Goal: Information Seeking & Learning: Find contact information

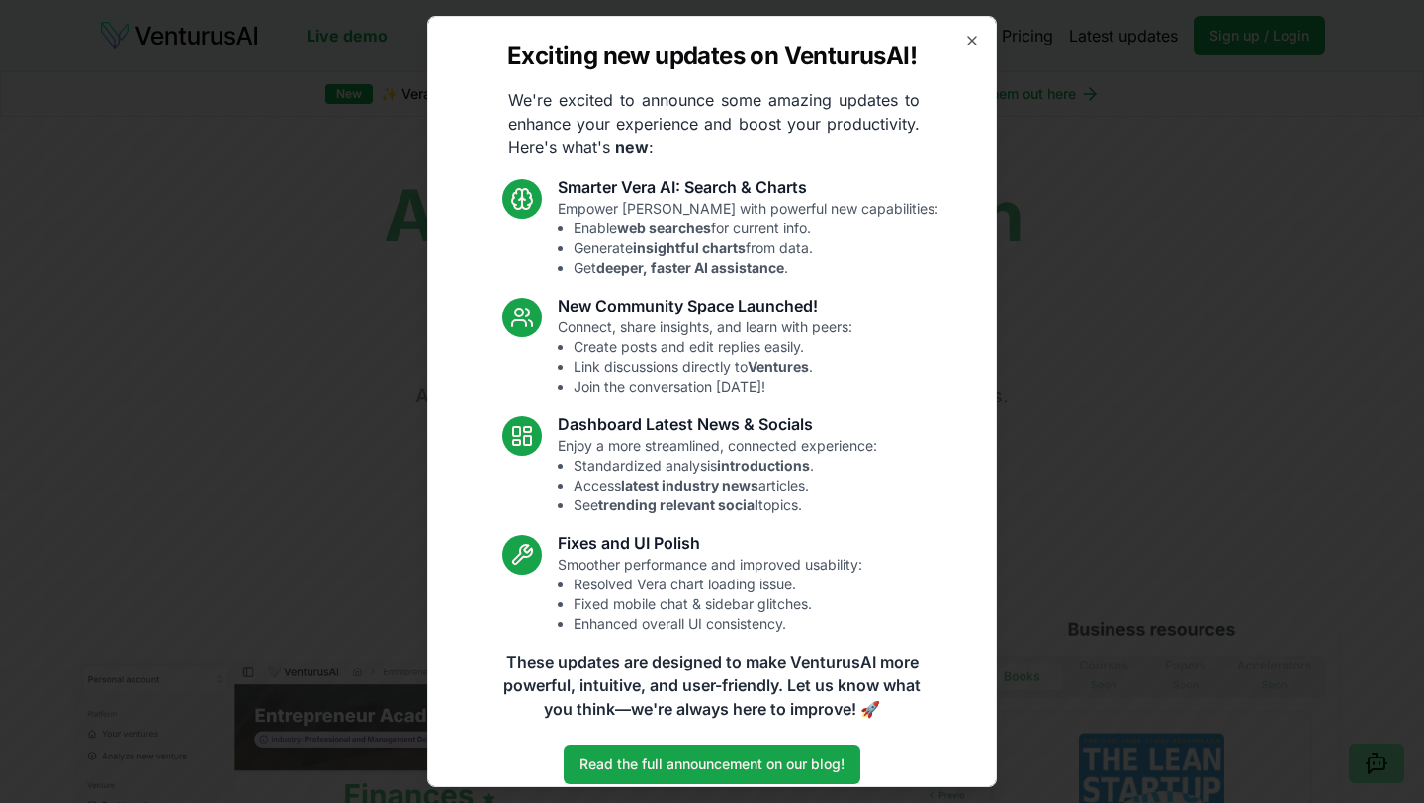
click button "Close" at bounding box center [972, 41] width 16 height 16
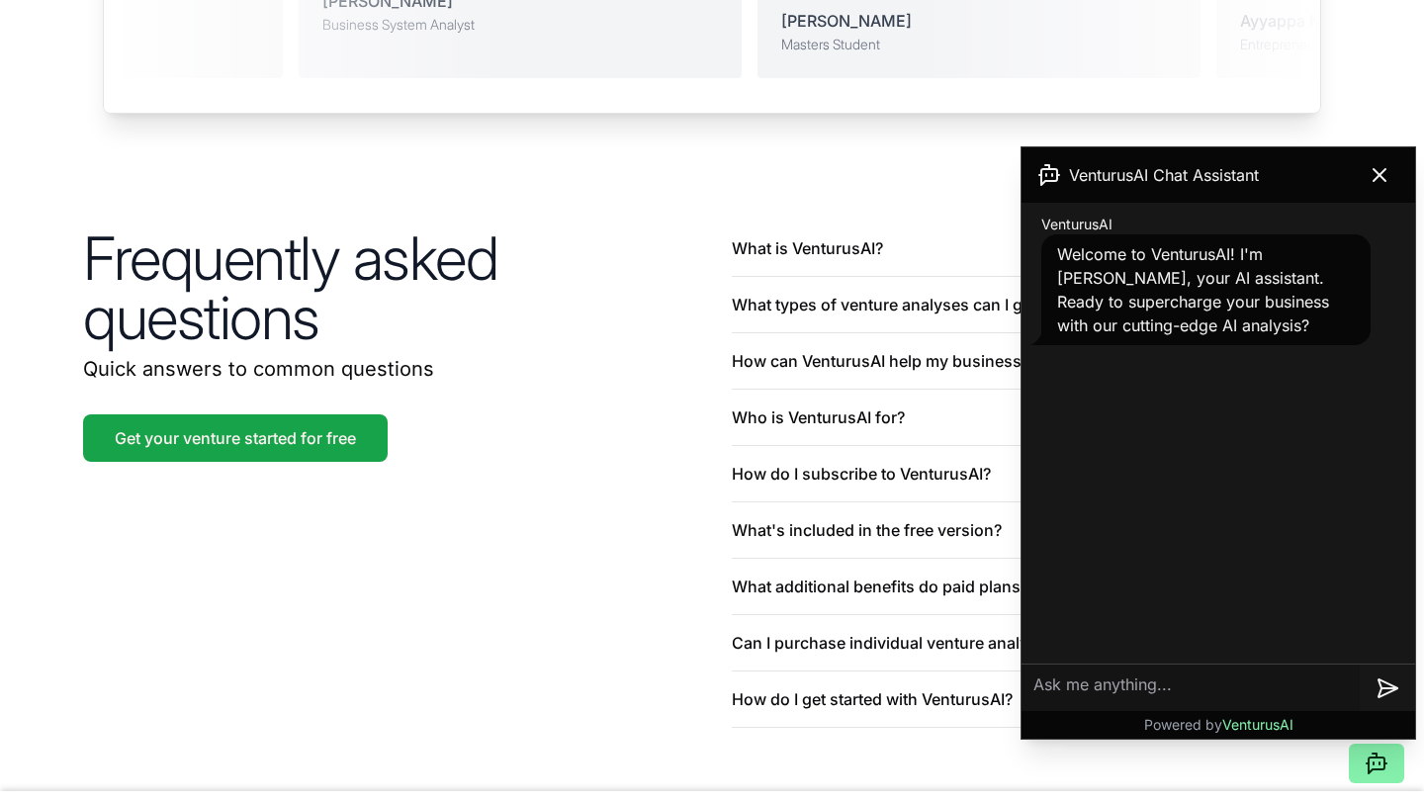
scroll to position [4717, 0]
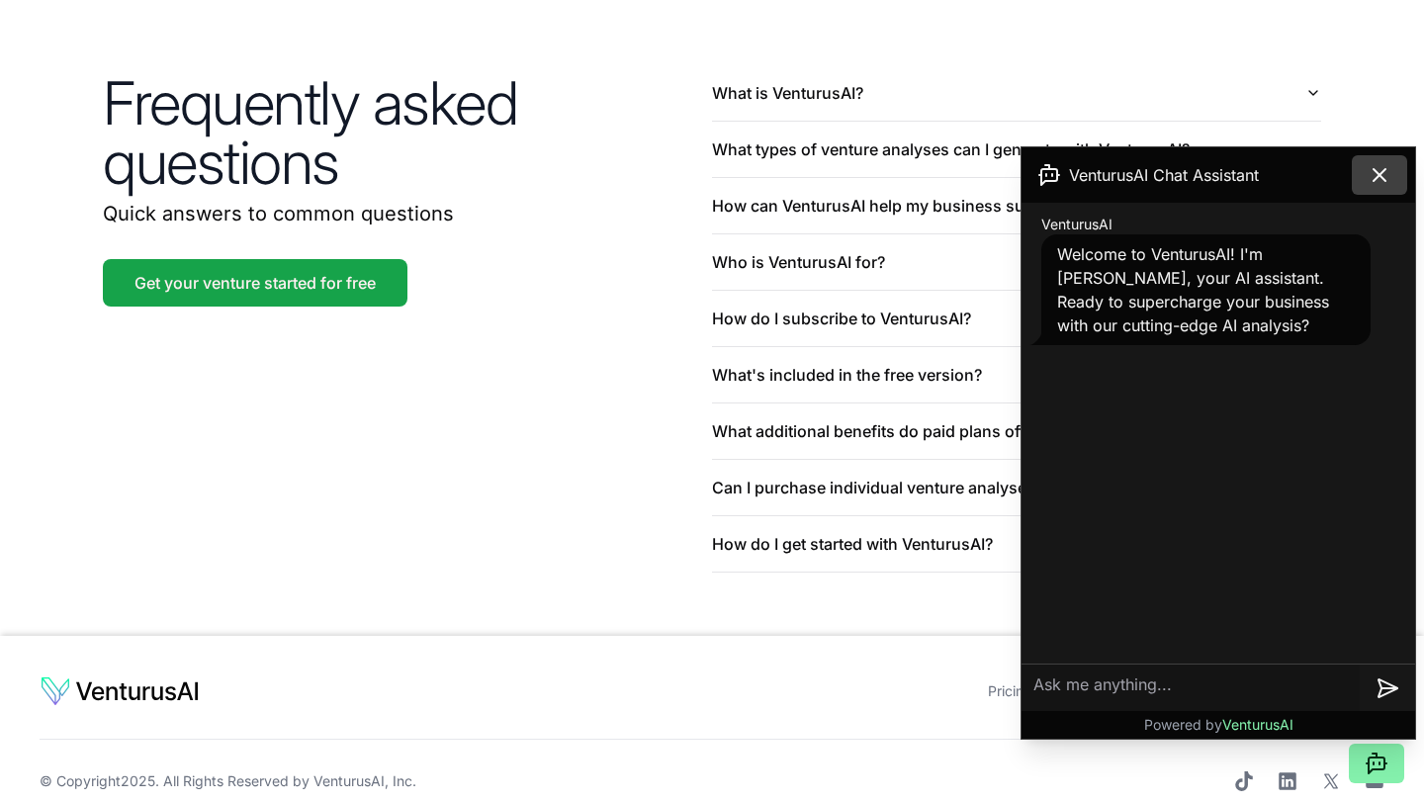
click at [1388, 168] on icon at bounding box center [1380, 175] width 24 height 24
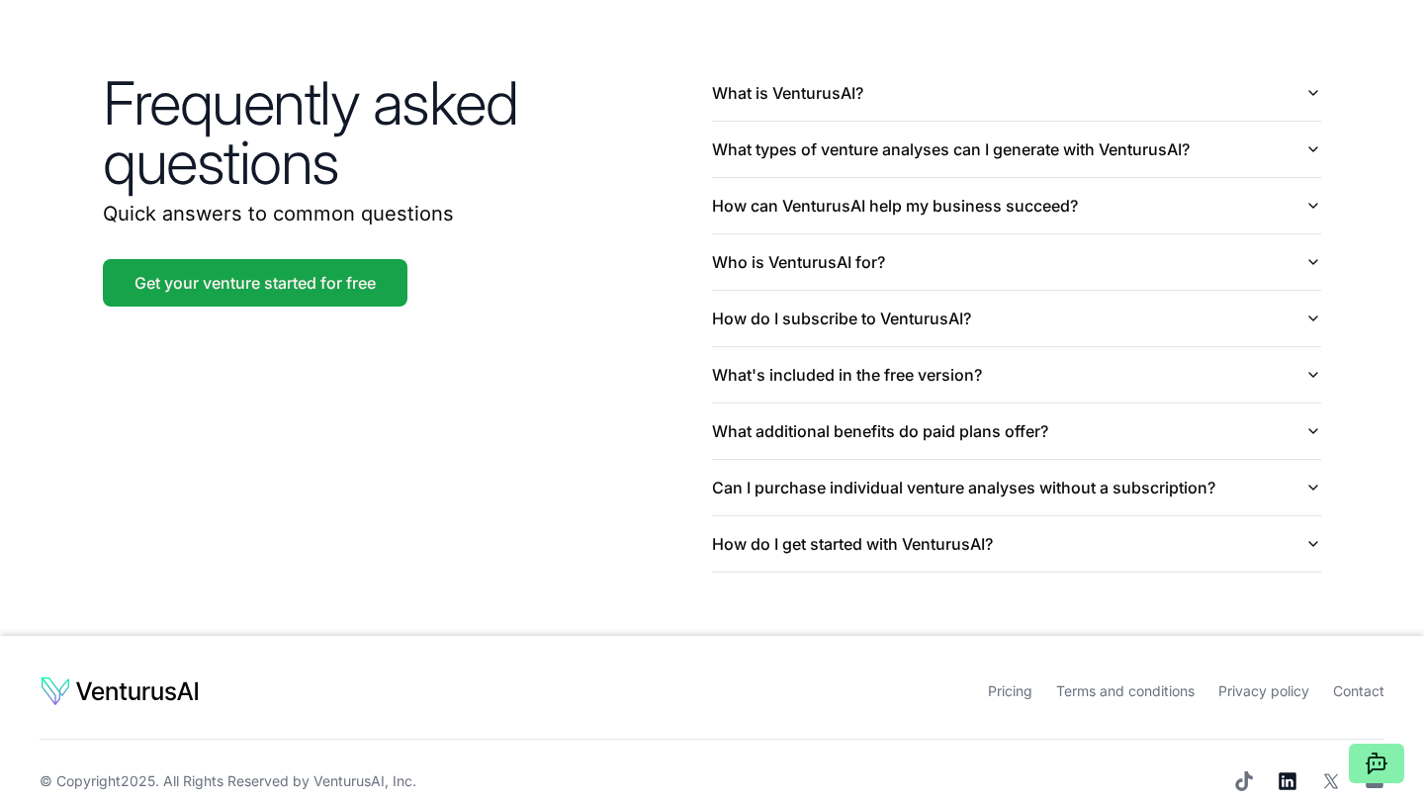
click at [1285, 773] on icon at bounding box center [1288, 782] width 18 height 18
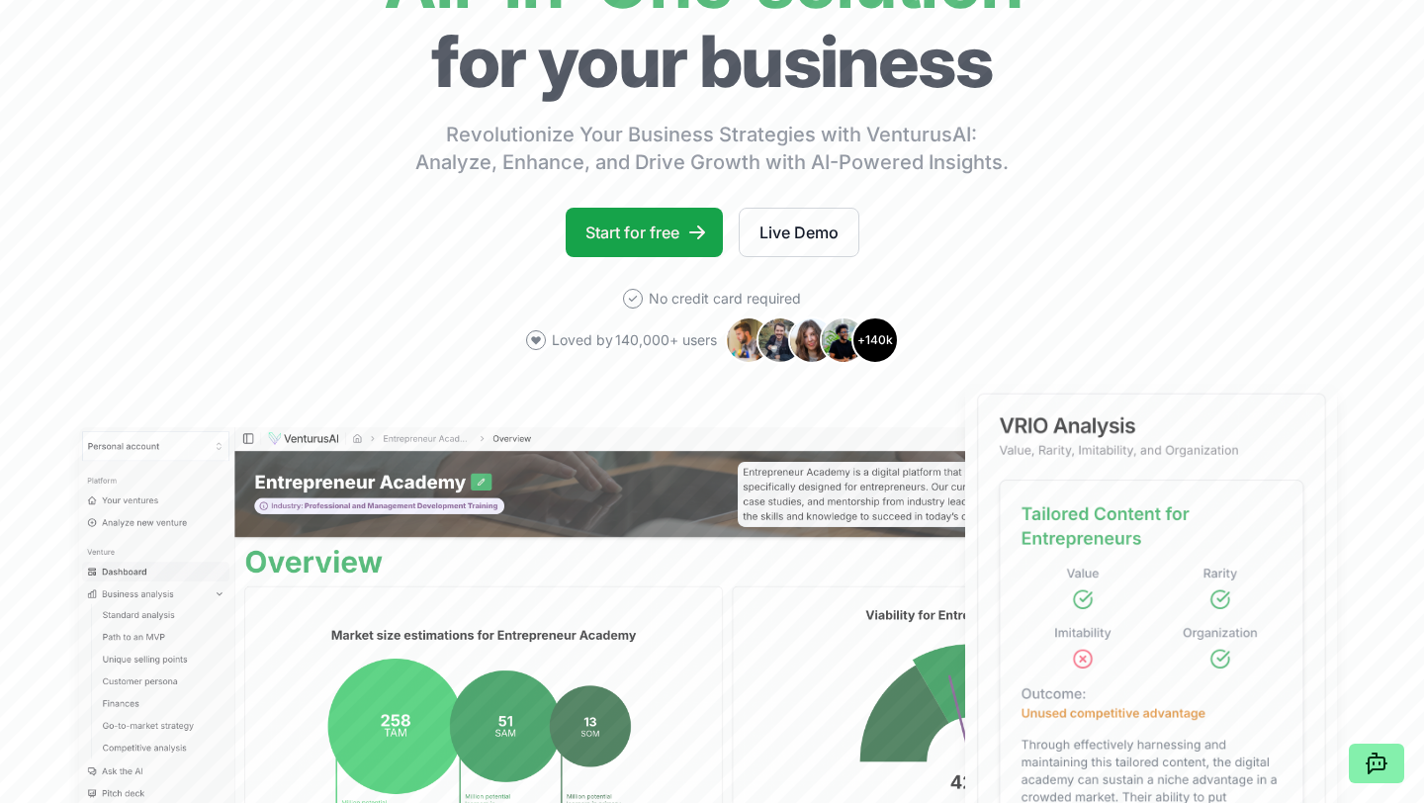
scroll to position [0, 0]
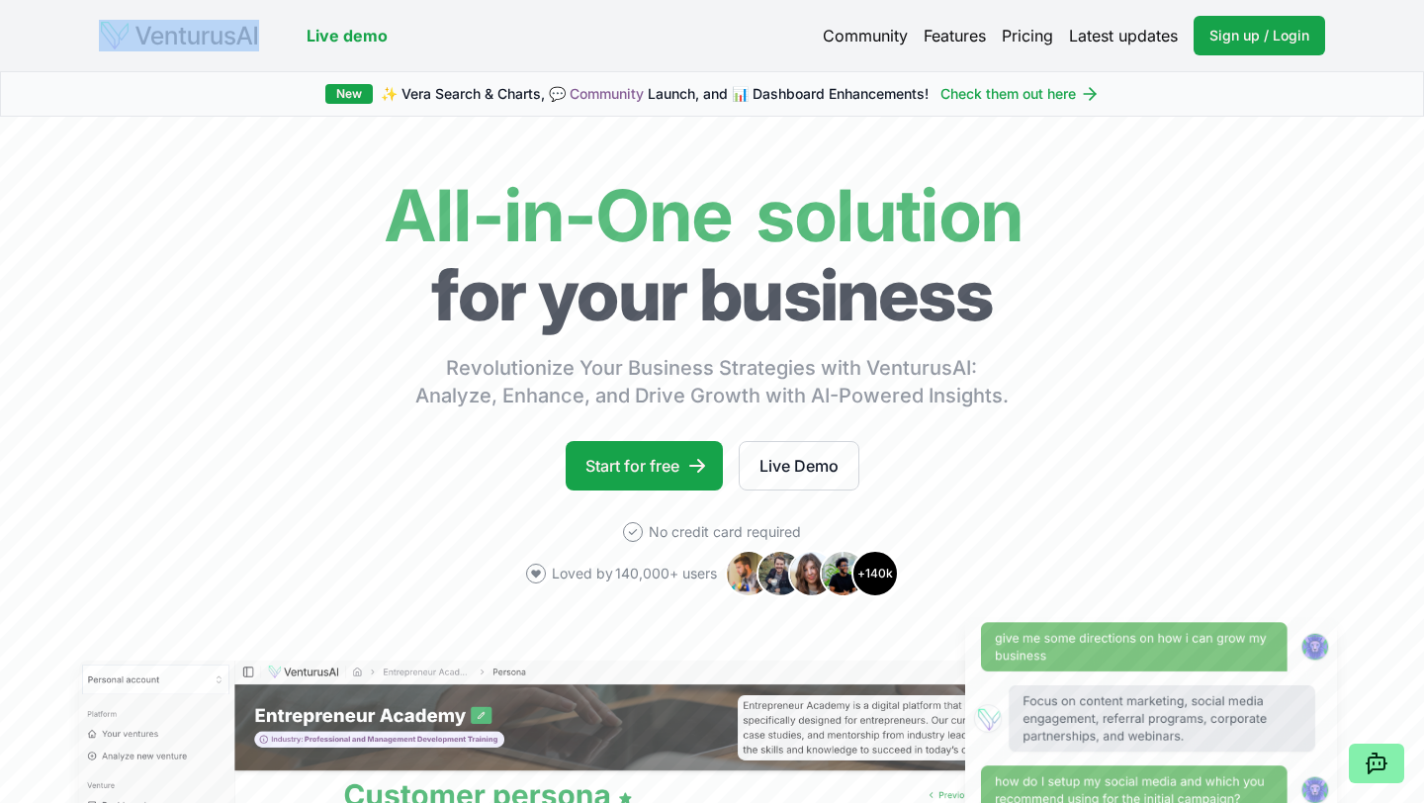
drag, startPoint x: 260, startPoint y: 37, endPoint x: 140, endPoint y: 34, distance: 119.7
click at [140, 34] on div "Live demo" at bounding box center [243, 36] width 289 height 32
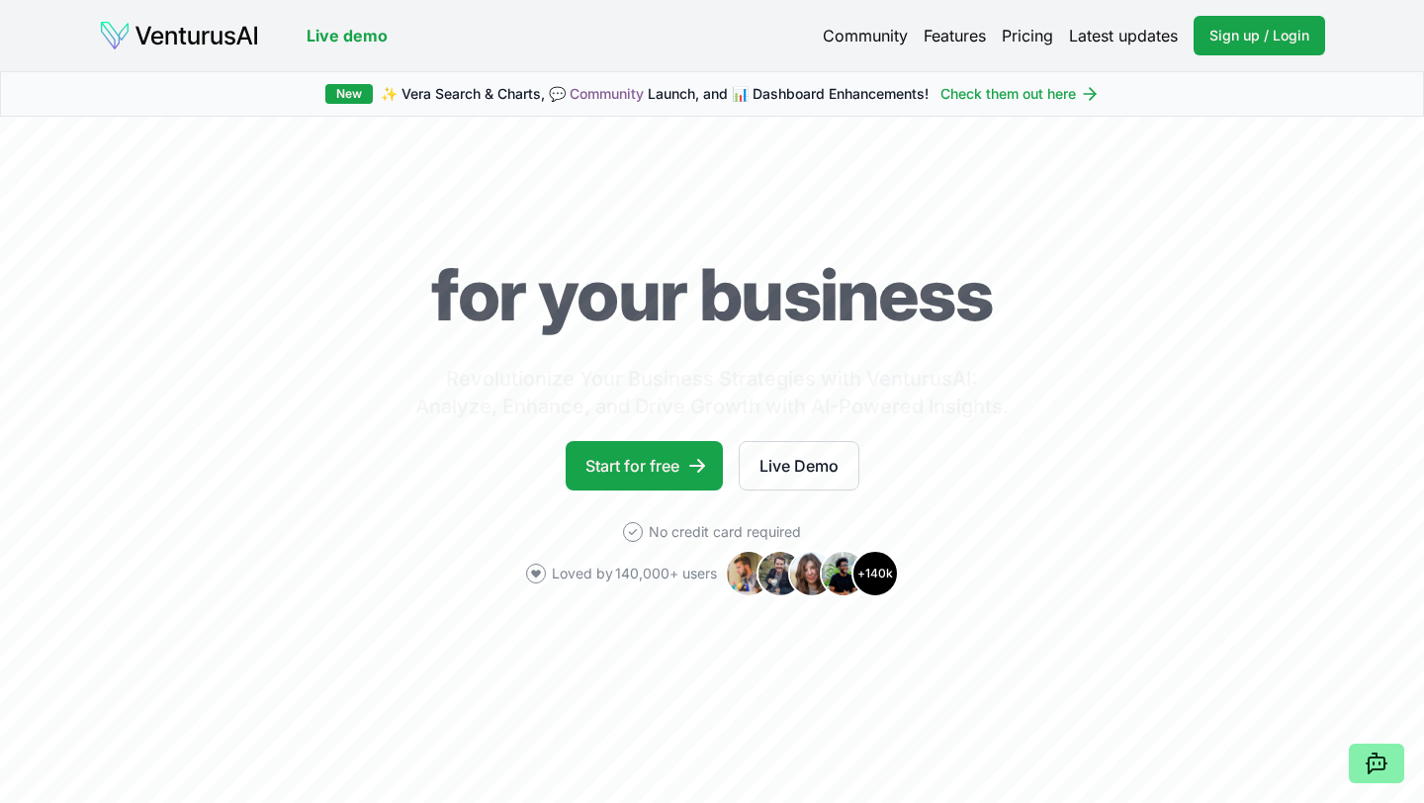
scroll to position [4717, 0]
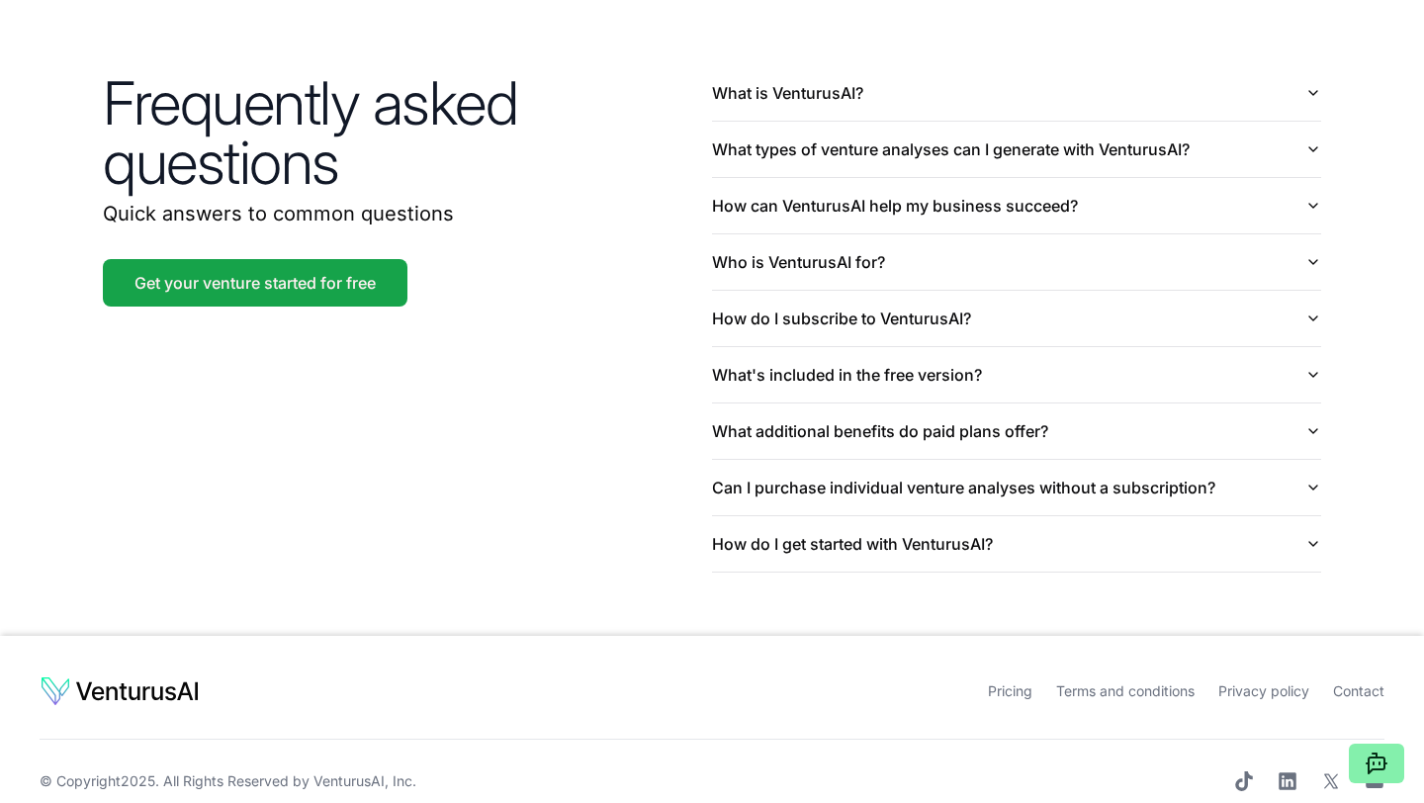
click at [1262, 683] on link "Privacy policy" at bounding box center [1264, 691] width 91 height 17
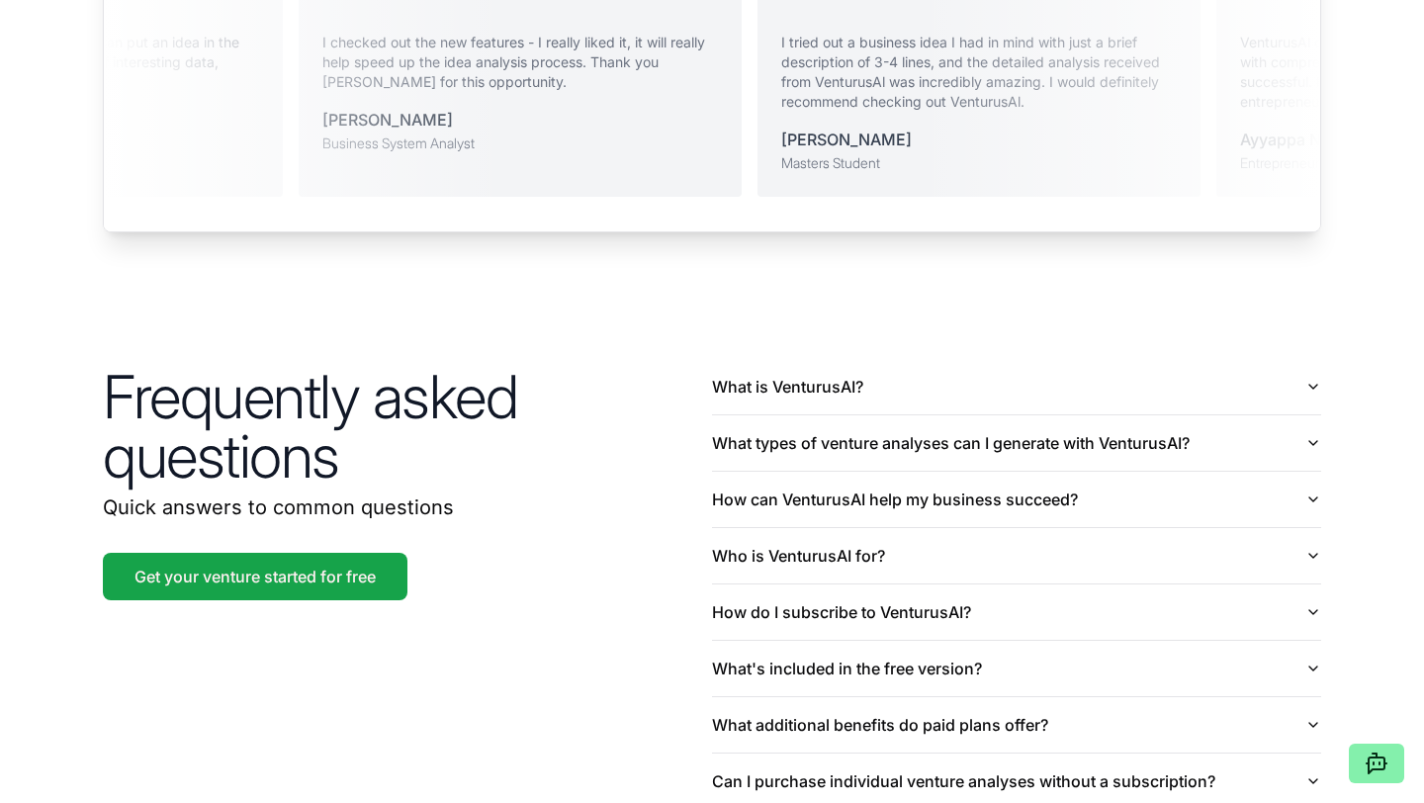
scroll to position [4481, 0]
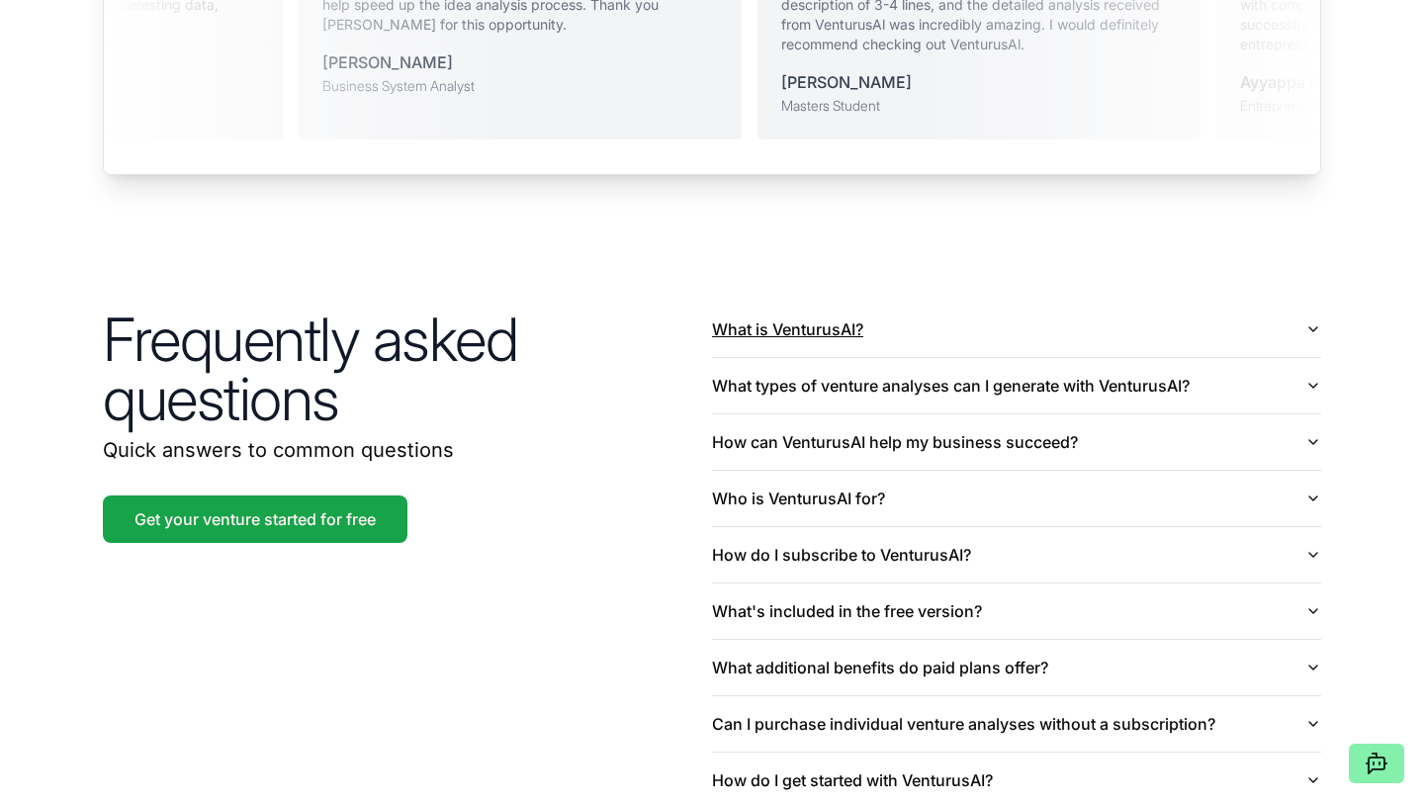
click at [870, 302] on button "What is VenturusAI?" at bounding box center [1016, 329] width 609 height 55
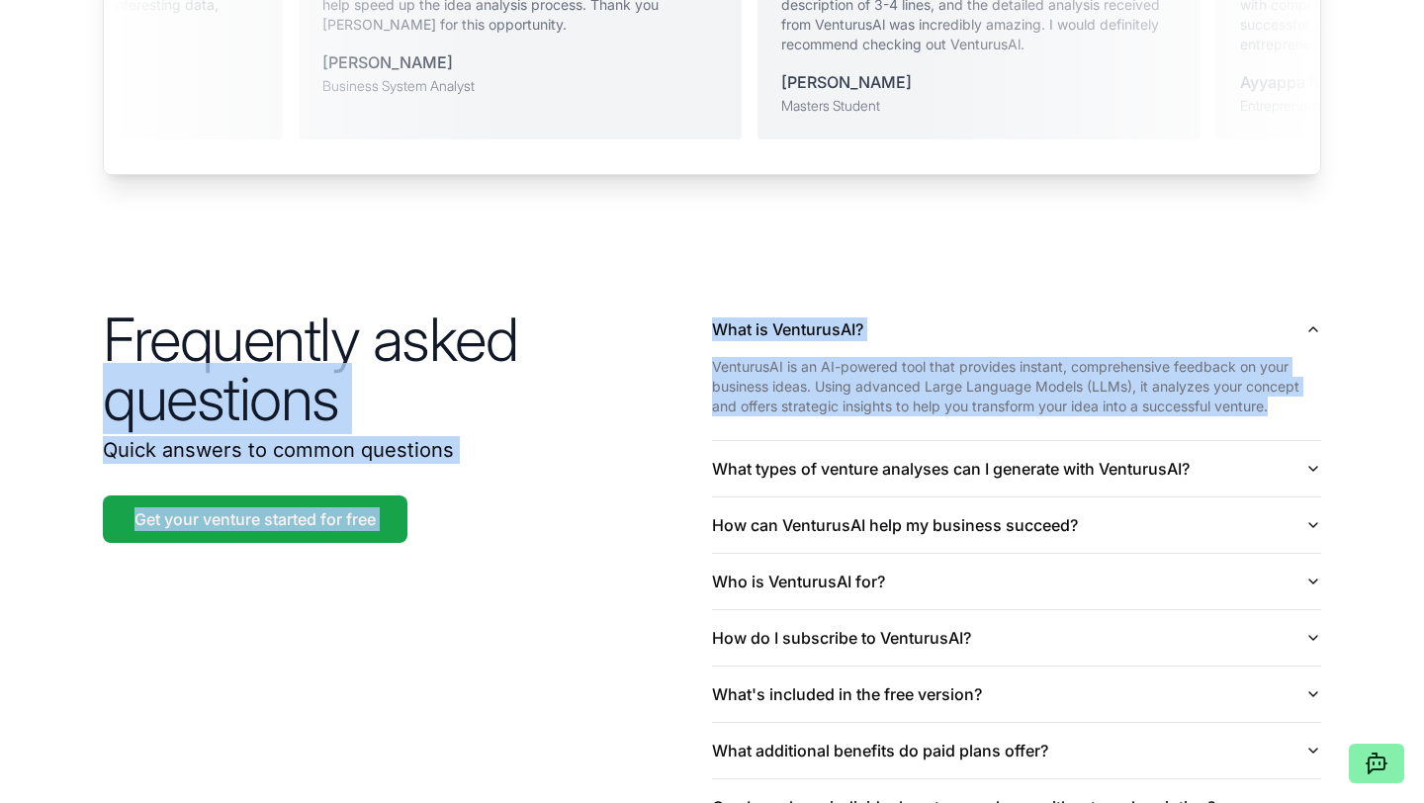
drag, startPoint x: 709, startPoint y: 337, endPoint x: 1243, endPoint y: 402, distance: 538.0
click at [1243, 402] on div "Frequently asked questions Quick answers to common questions Get your venture s…" at bounding box center [712, 596] width 1266 height 717
click at [1360, 376] on section "Frequently asked questions Quick answers to common questions Get your venture s…" at bounding box center [712, 596] width 1424 height 717
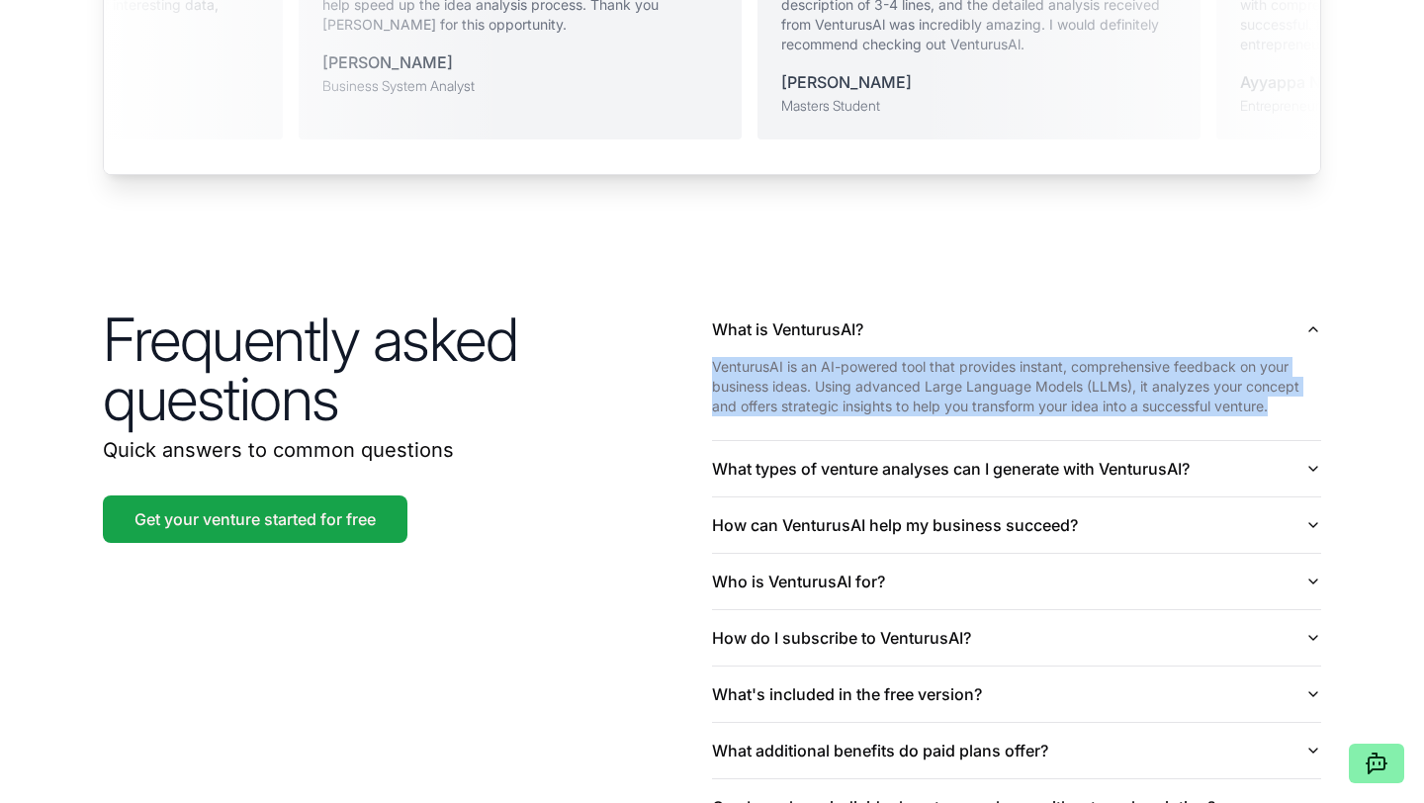
drag, startPoint x: 1283, startPoint y: 384, endPoint x: 713, endPoint y: 334, distance: 571.9
click at [713, 357] on p "VenturusAI is an AI-powered tool that provides instant, comprehensive feedback …" at bounding box center [1016, 386] width 609 height 59
copy p "VenturusAI is an AI-powered tool that provides instant, comprehensive feedback …"
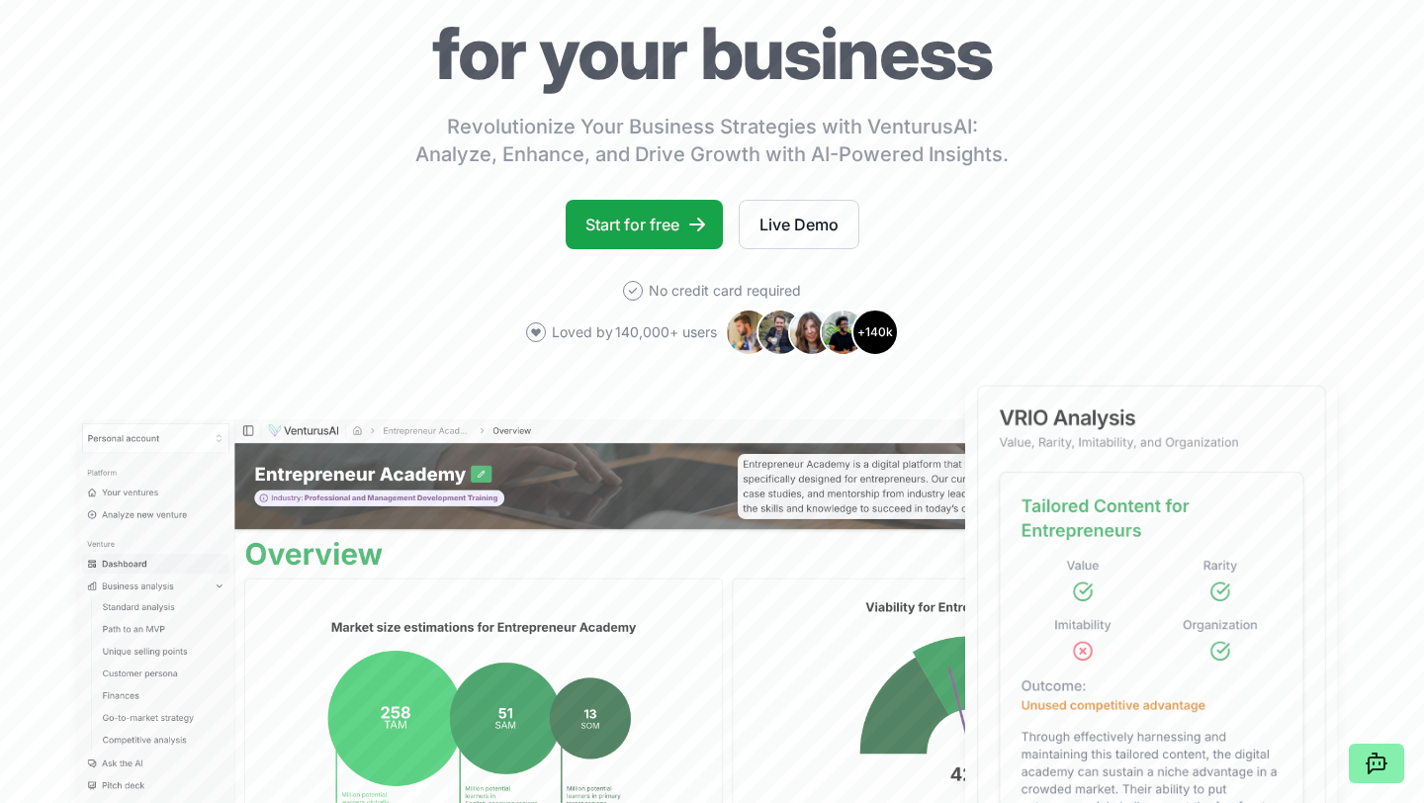
scroll to position [0, 0]
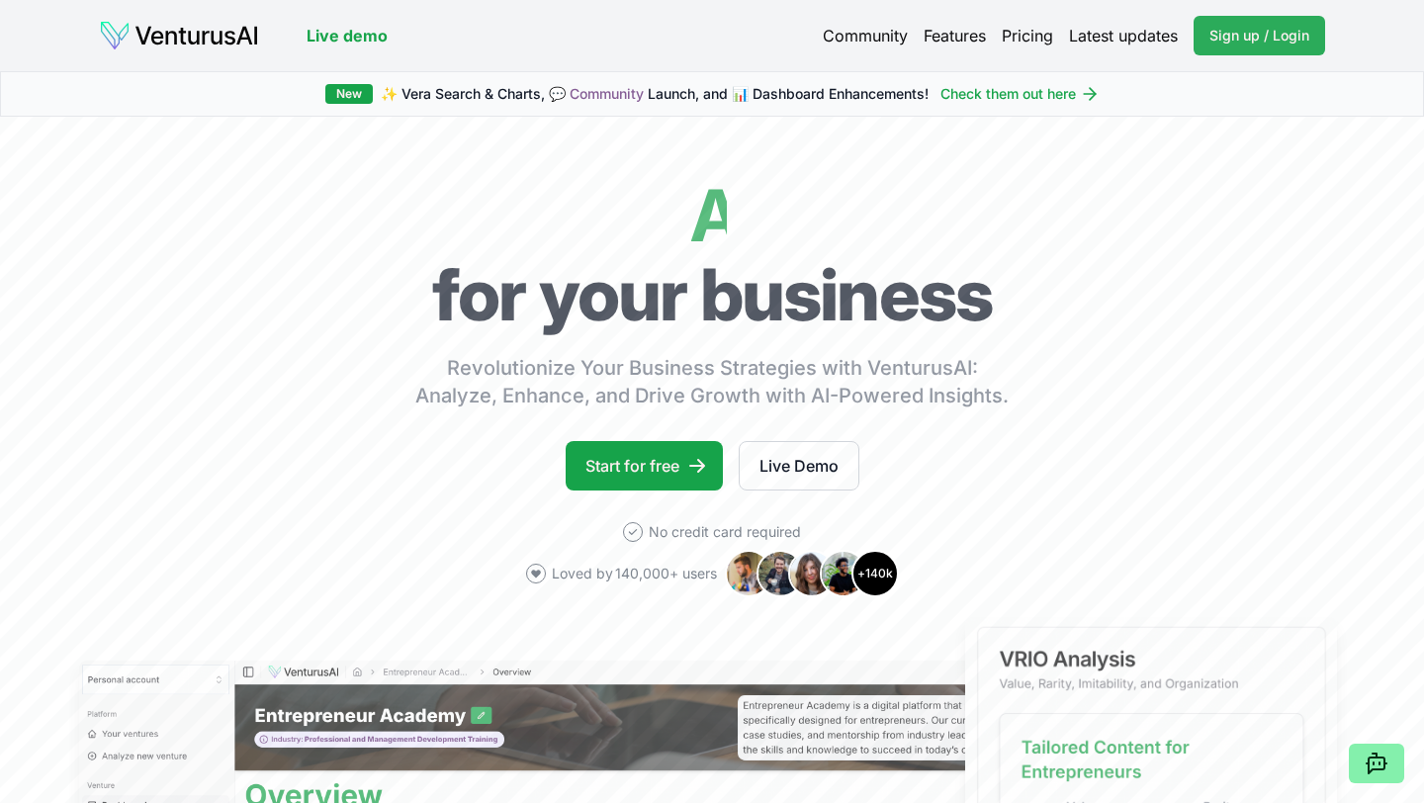
click at [1247, 37] on span "Sign up / Login" at bounding box center [1260, 36] width 100 height 20
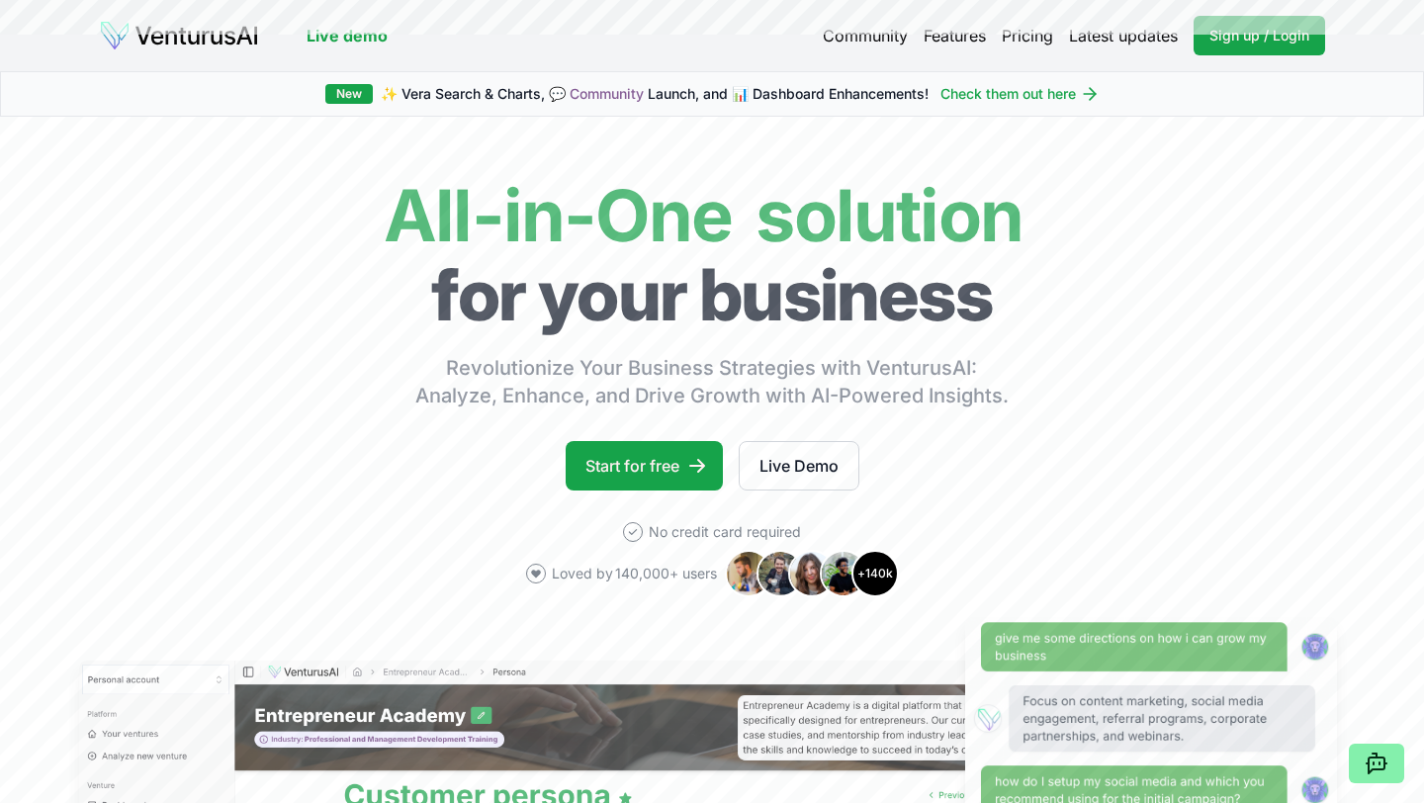
click at [1020, 43] on link "Pricing" at bounding box center [1027, 36] width 51 height 24
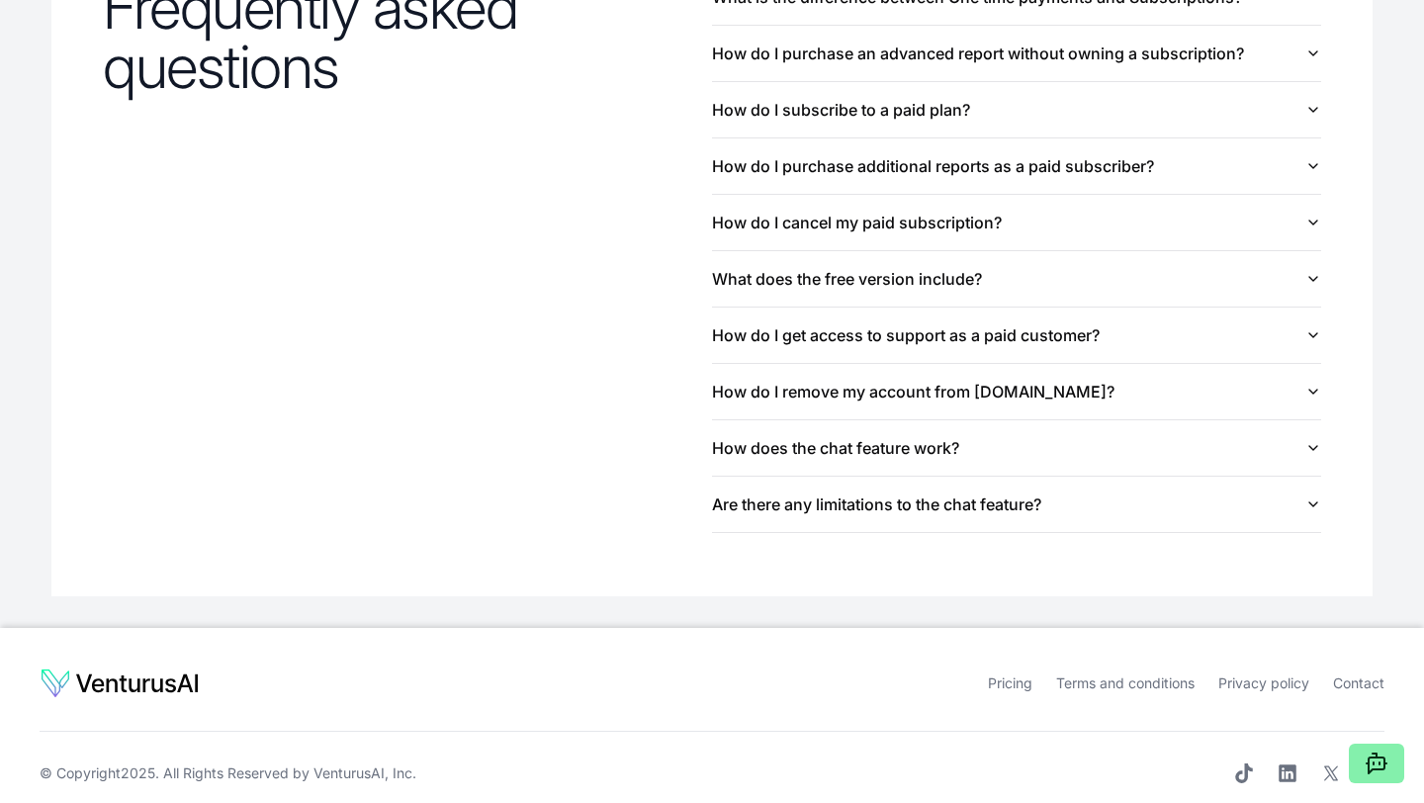
scroll to position [2257, 0]
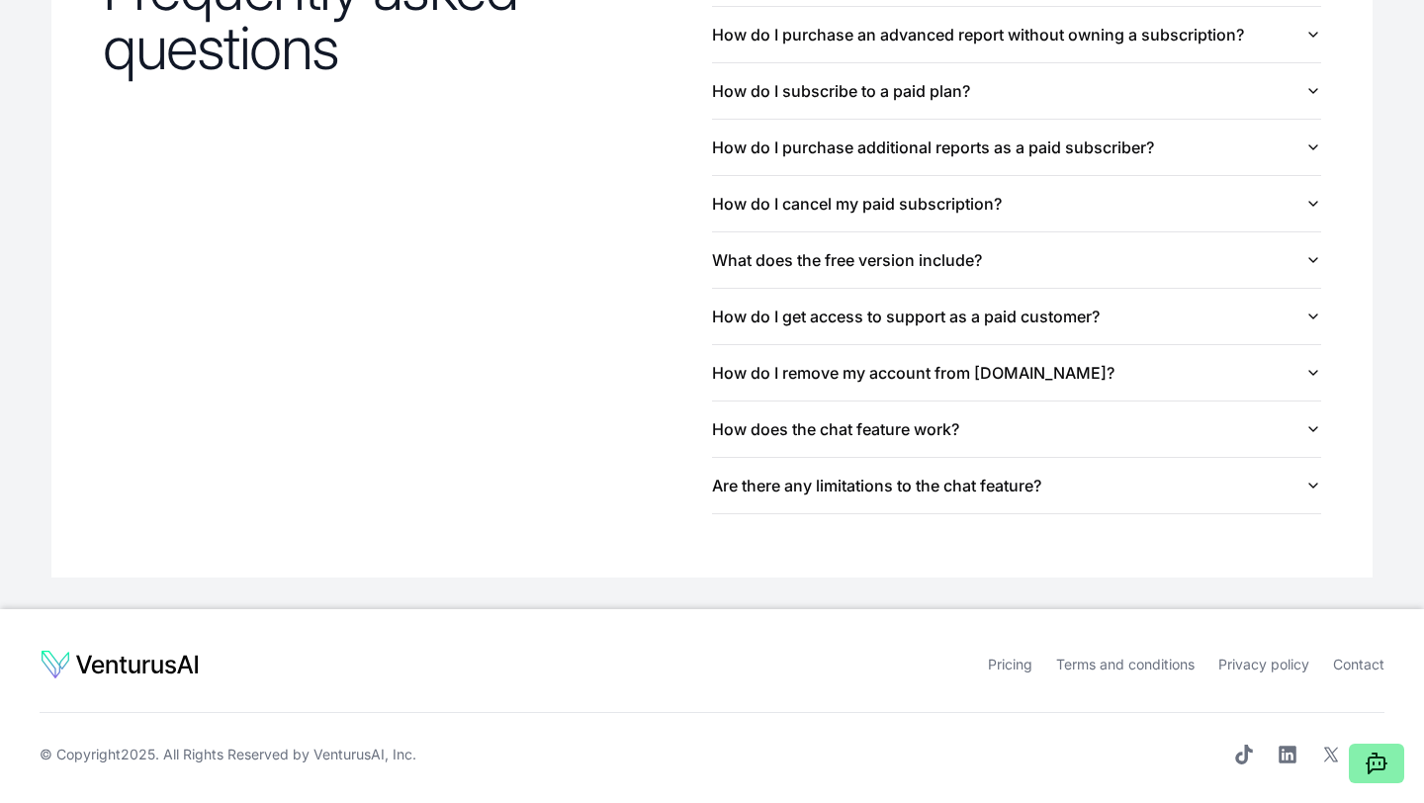
click at [1158, 669] on link "Terms and conditions" at bounding box center [1125, 664] width 138 height 17
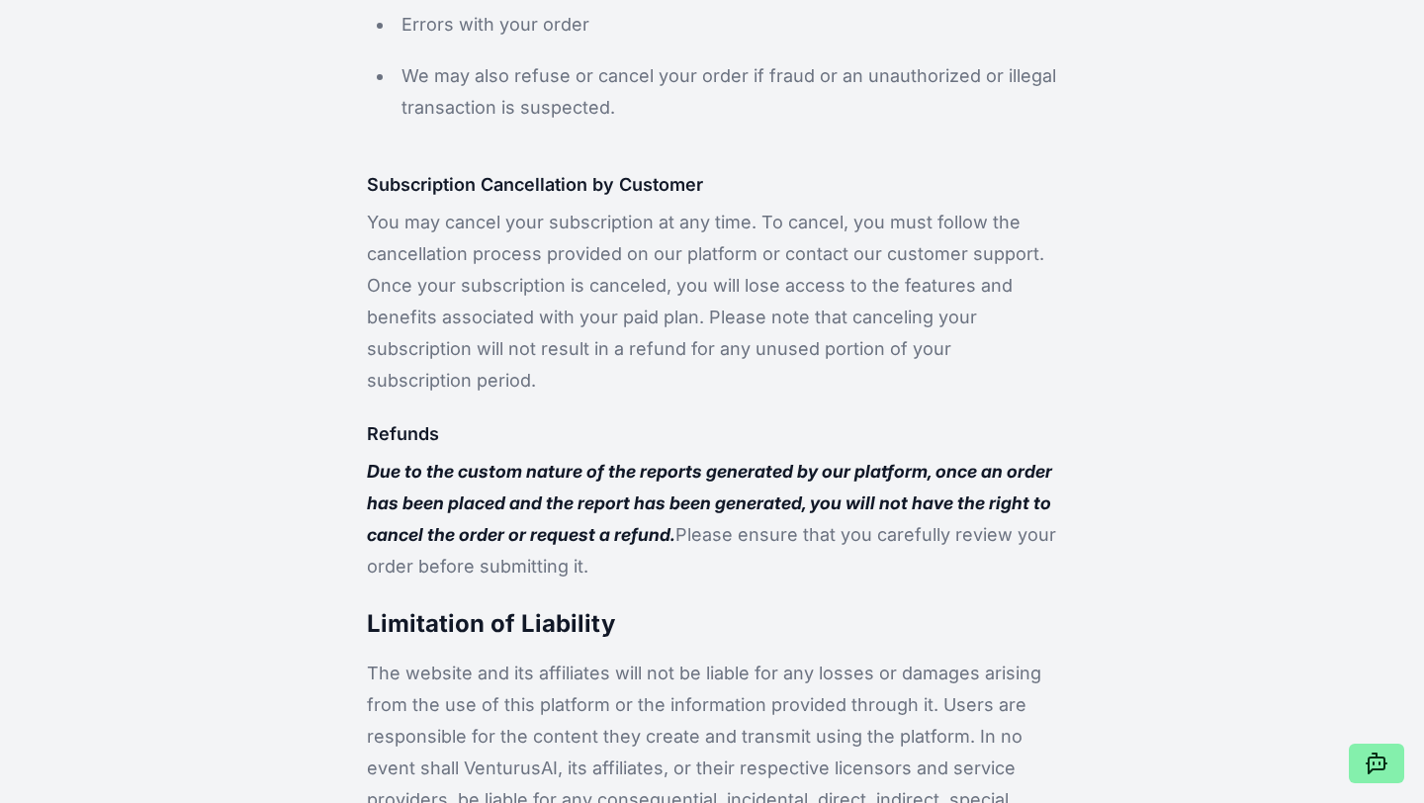
scroll to position [3103, 0]
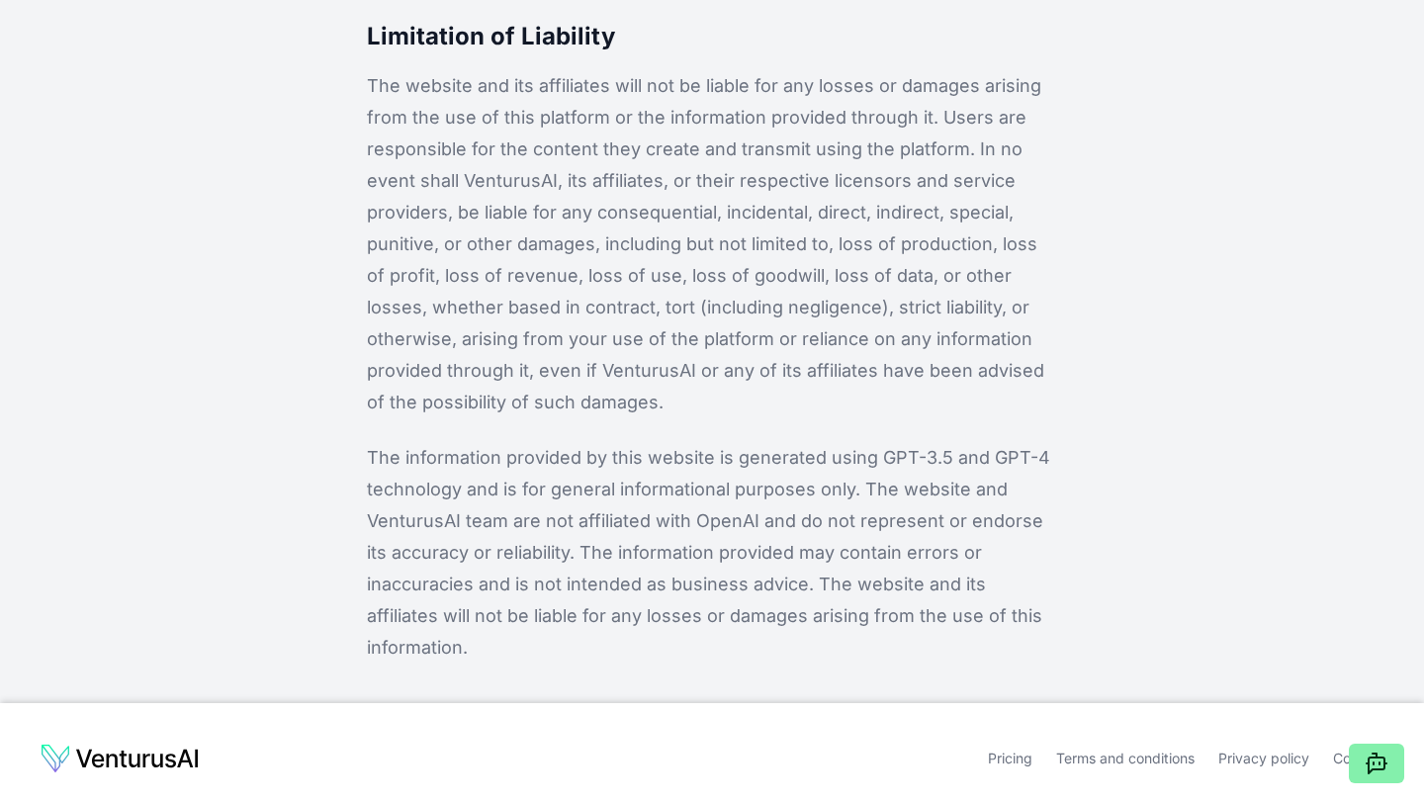
click at [1268, 750] on link "Privacy policy" at bounding box center [1264, 758] width 91 height 17
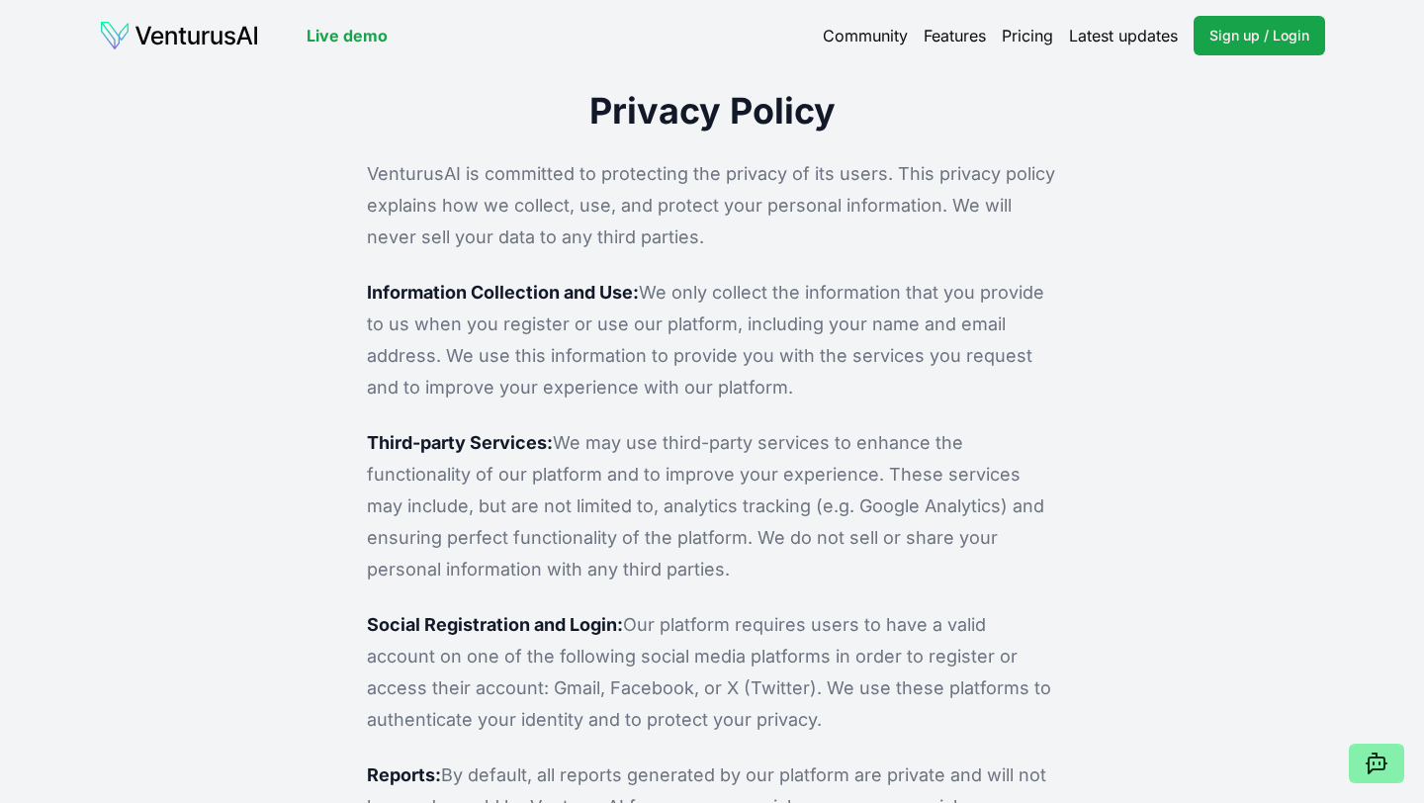
click at [152, 33] on img at bounding box center [179, 36] width 160 height 32
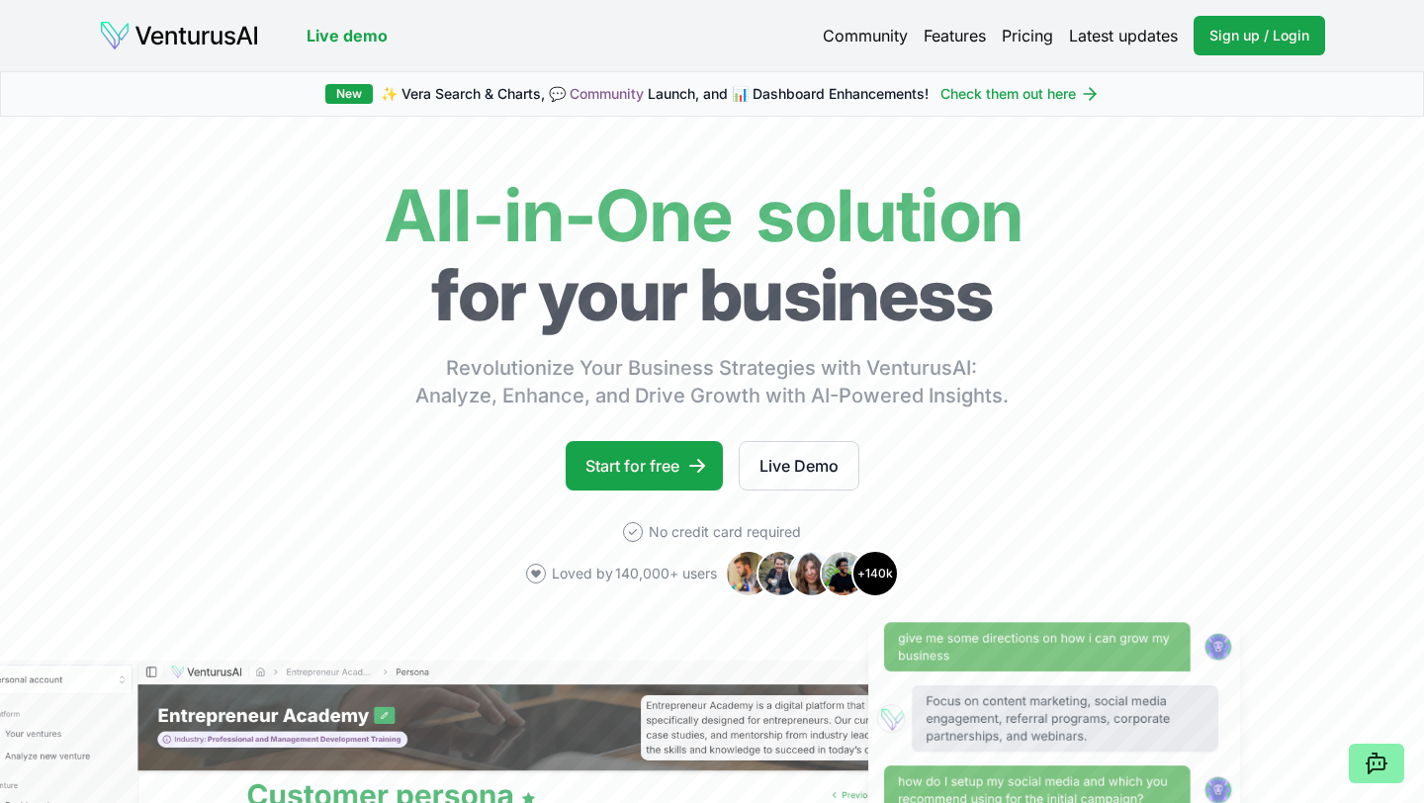
click at [1137, 31] on link "Latest updates" at bounding box center [1123, 36] width 109 height 24
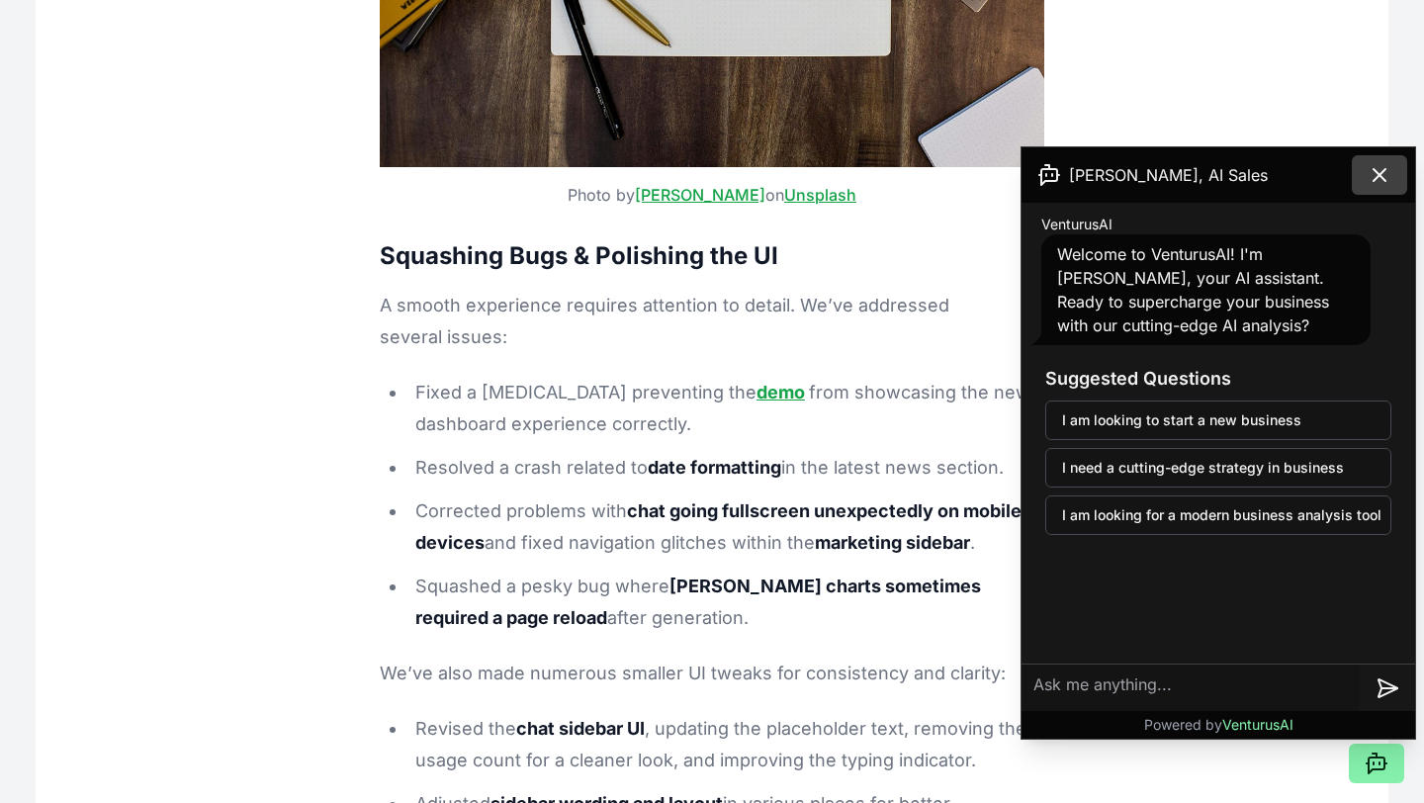
click at [1389, 171] on icon at bounding box center [1380, 175] width 24 height 24
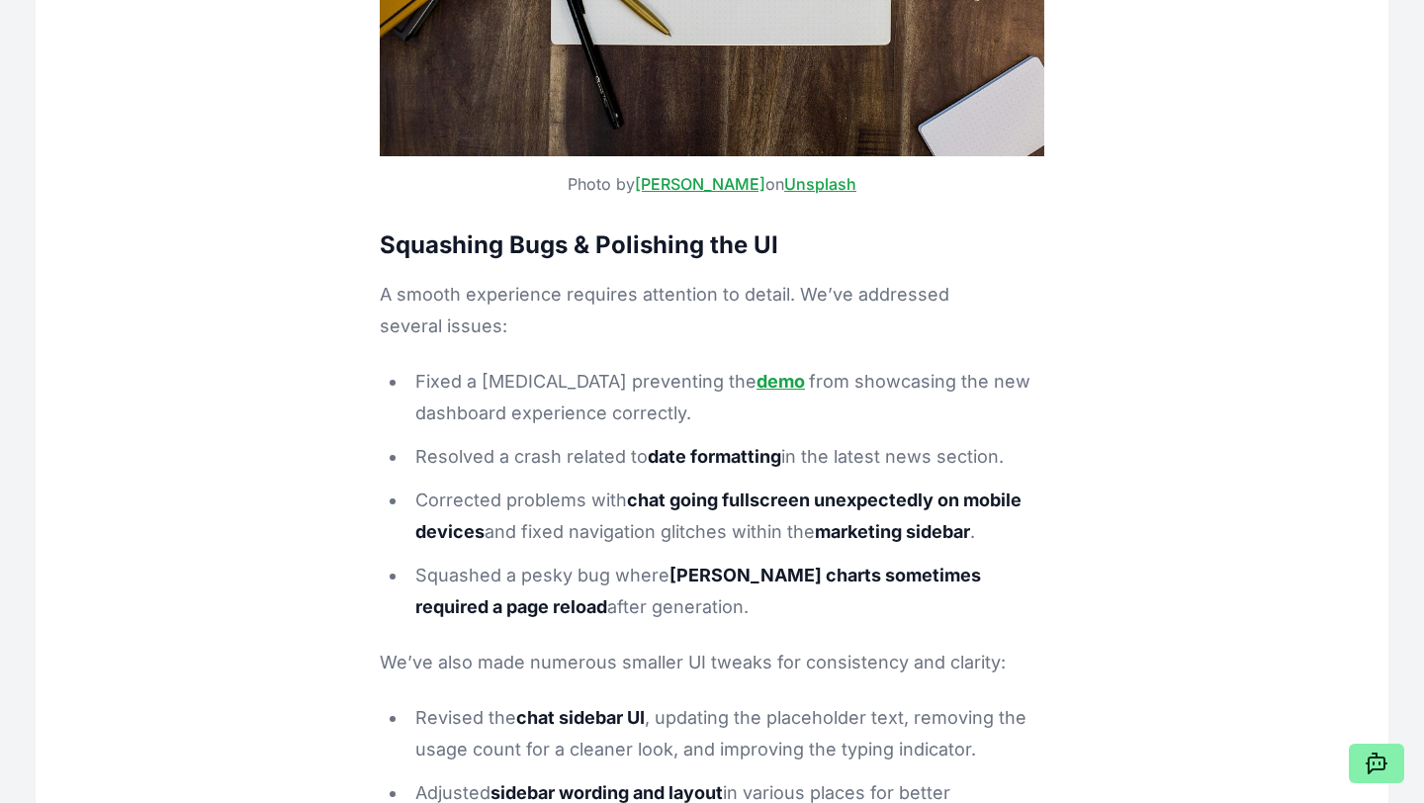
scroll to position [14939, 0]
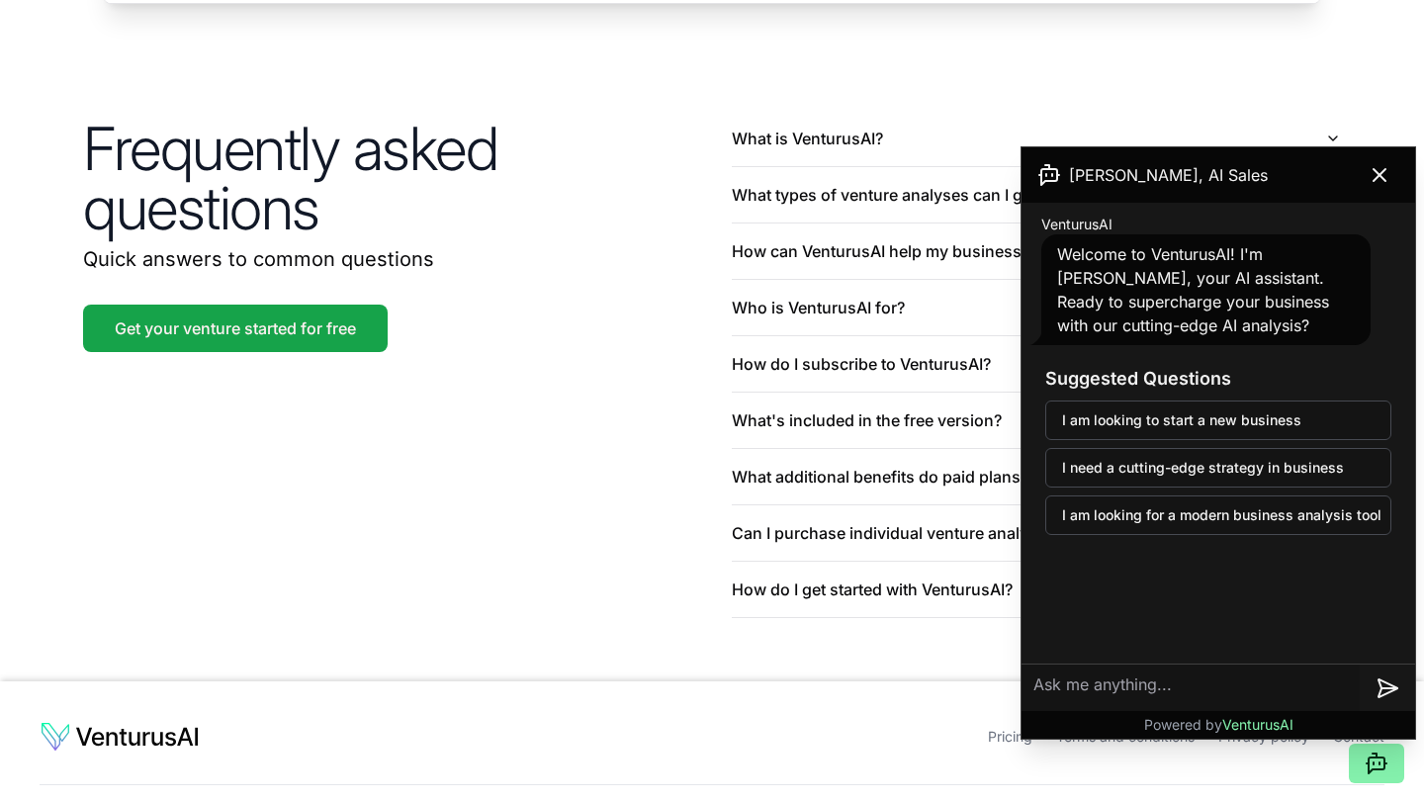
scroll to position [4717, 0]
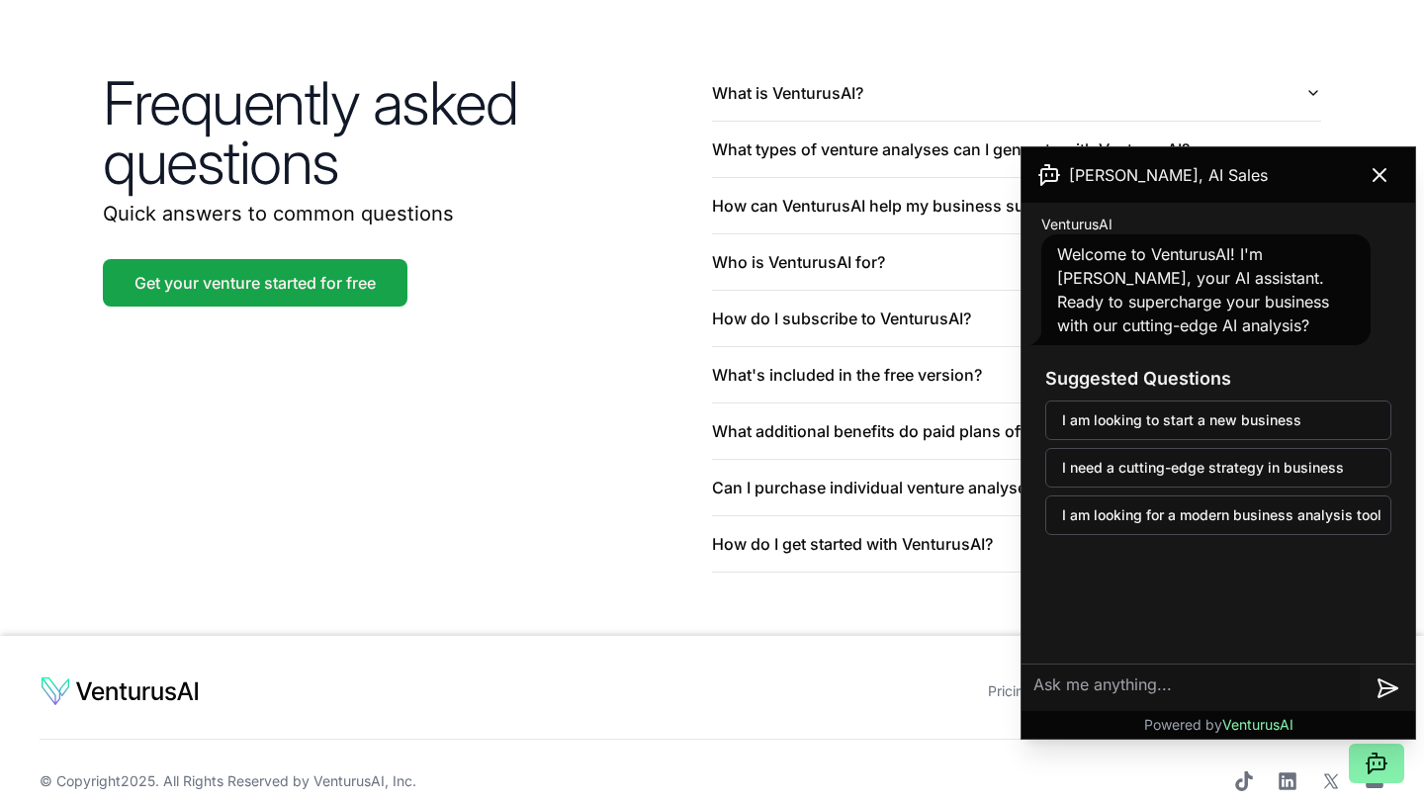
click at [1099, 686] on textarea at bounding box center [1191, 688] width 338 height 47
type textarea "whats their contact number"
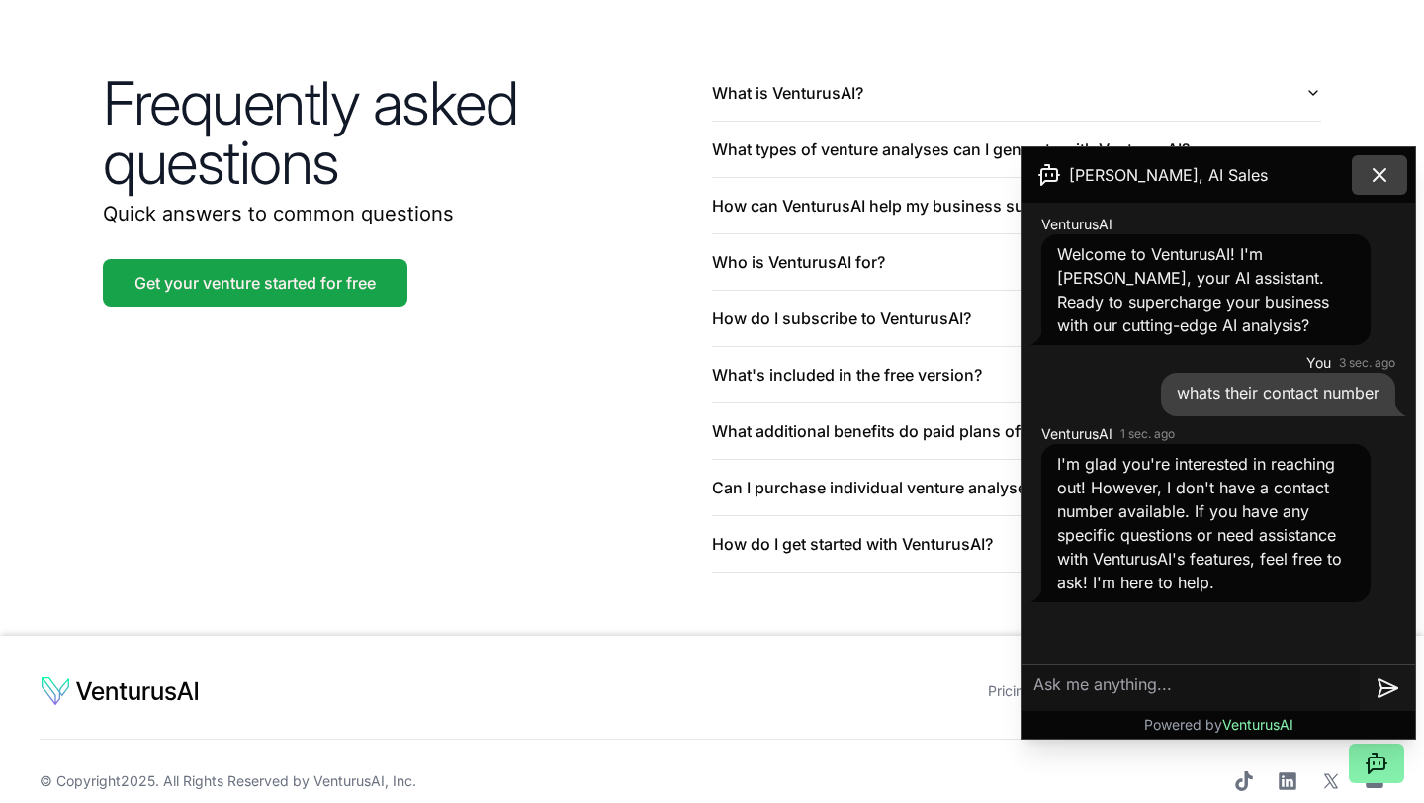
click at [1386, 176] on icon at bounding box center [1380, 175] width 24 height 24
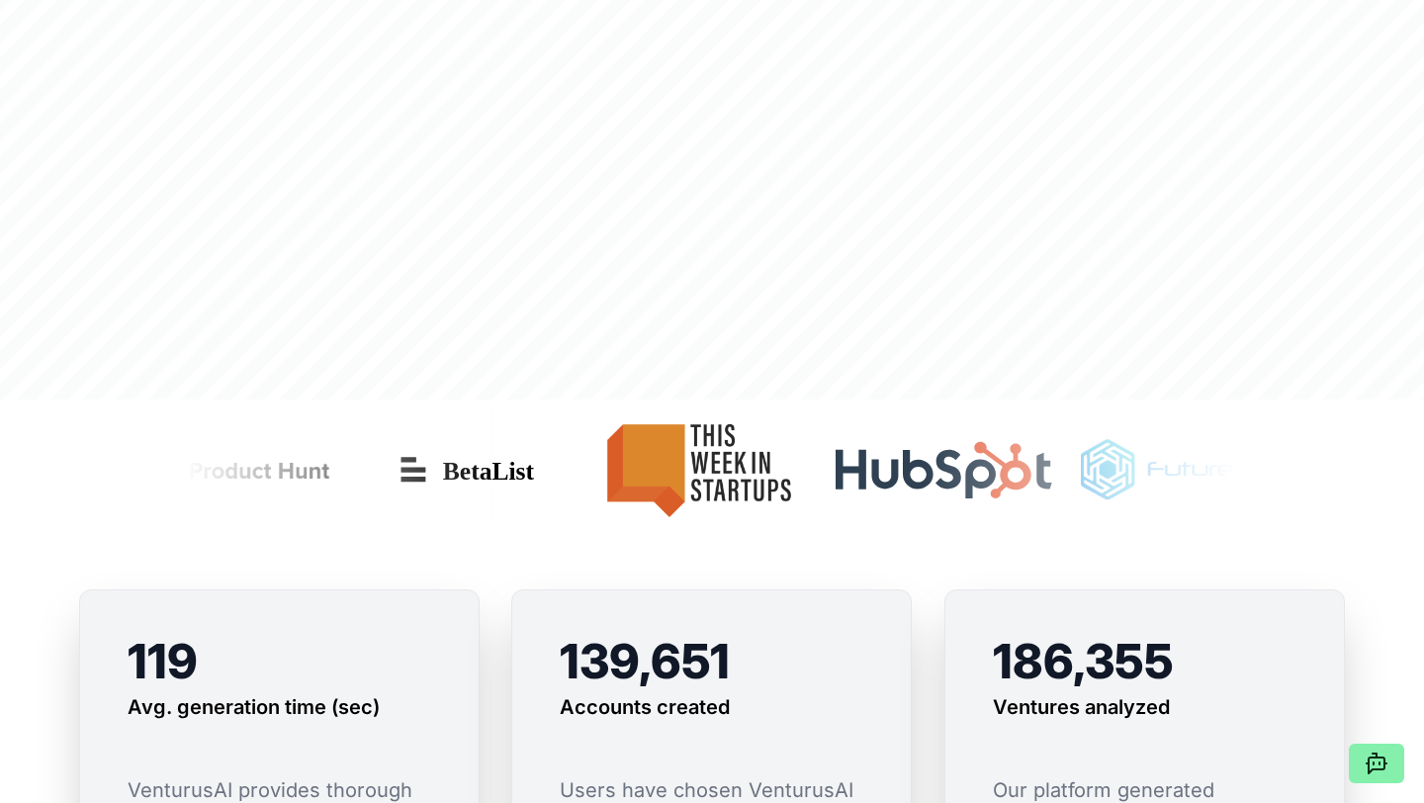
scroll to position [0, 0]
